Goal: Find specific page/section: Find specific page/section

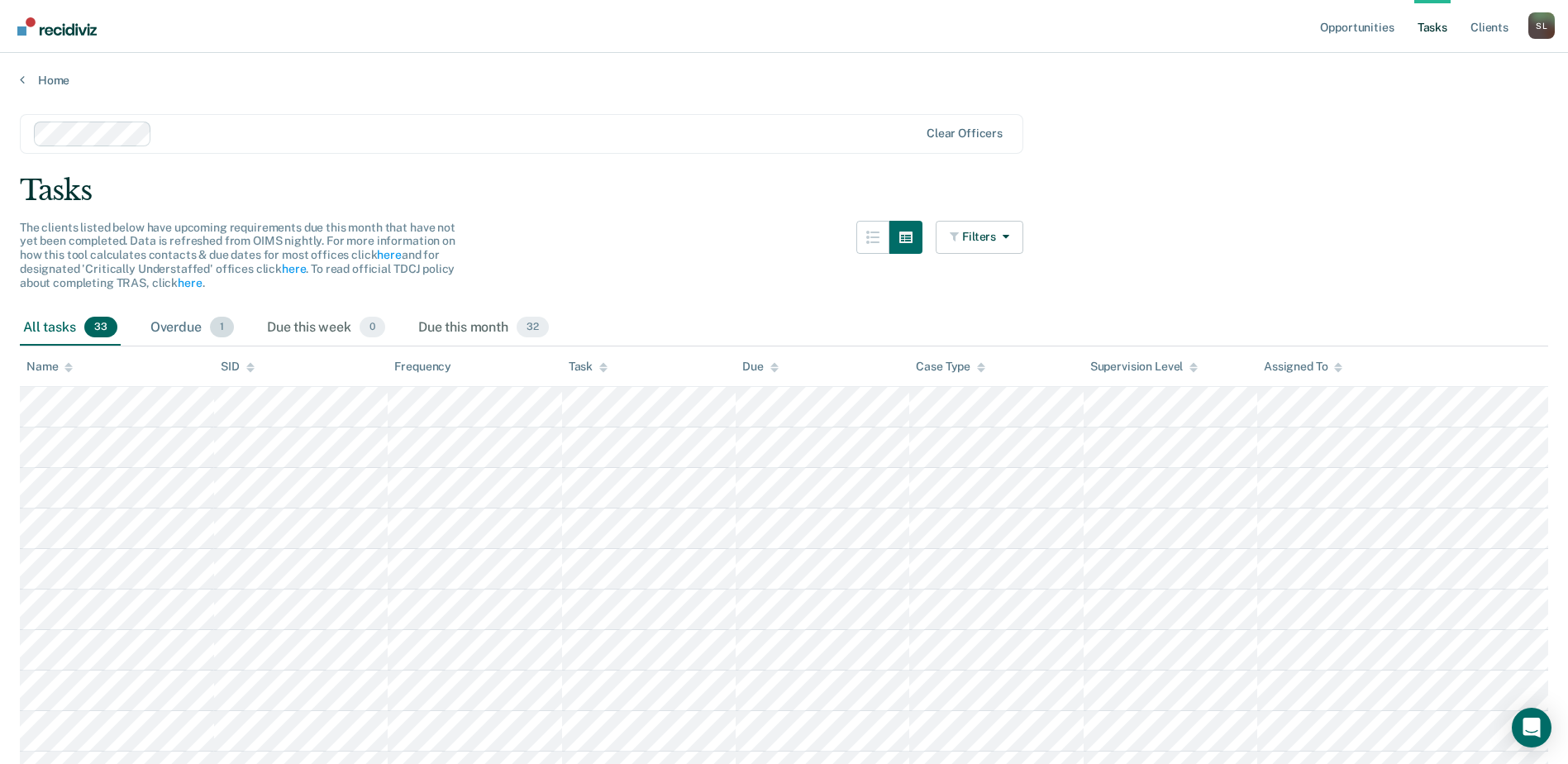
click at [182, 312] on div "Overdue 1" at bounding box center [192, 327] width 90 height 36
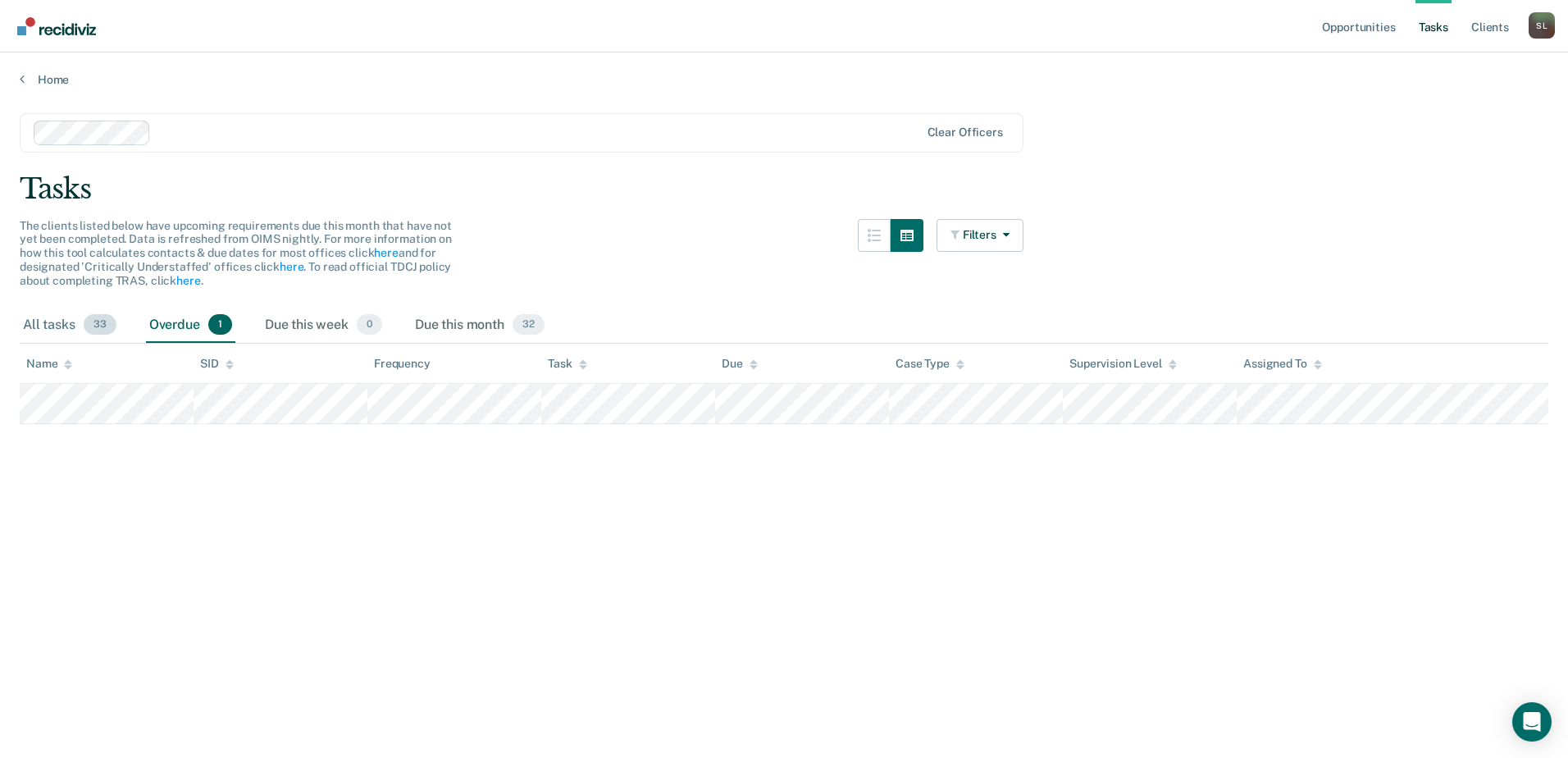
click at [44, 320] on div "All tasks 33" at bounding box center [70, 325] width 100 height 36
